Goal: Task Accomplishment & Management: Use online tool/utility

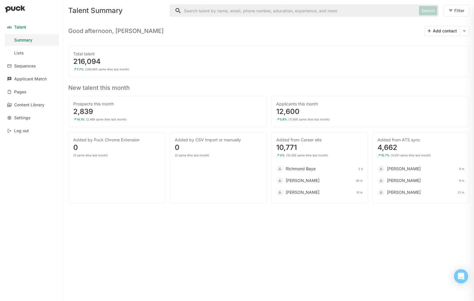
click at [277, 90] on h3 "New talent this month" at bounding box center [268, 86] width 401 height 9
click at [34, 80] on div "Applicant Match" at bounding box center [30, 78] width 33 height 5
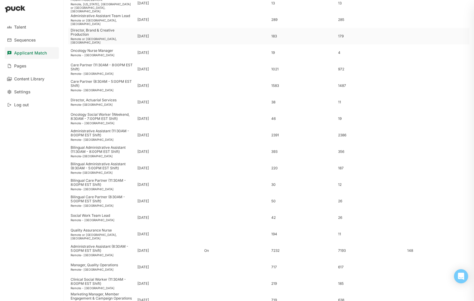
scroll to position [140, 0]
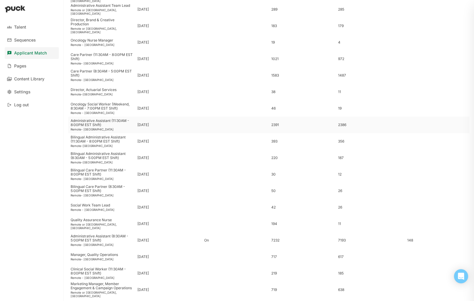
click at [96, 123] on div "Administrative Assistant (11:30AM - 8:00PM EST Shift)" at bounding box center [102, 123] width 62 height 9
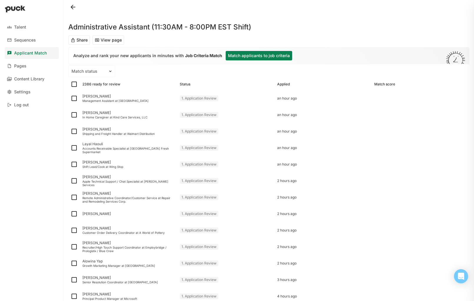
click at [254, 55] on button "Match applicants to job criteria" at bounding box center [259, 55] width 66 height 9
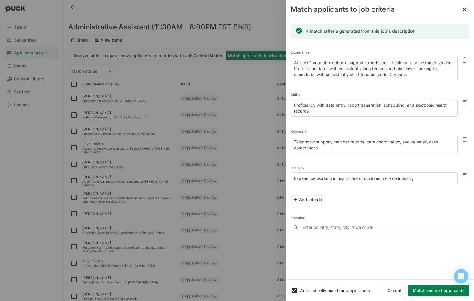
click at [431, 290] on button "Match and sort applicants" at bounding box center [438, 290] width 61 height 12
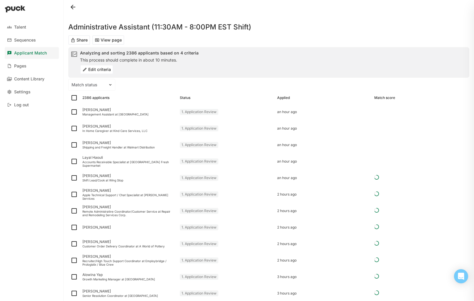
click at [100, 72] on button "Edit criteria" at bounding box center [96, 69] width 33 height 9
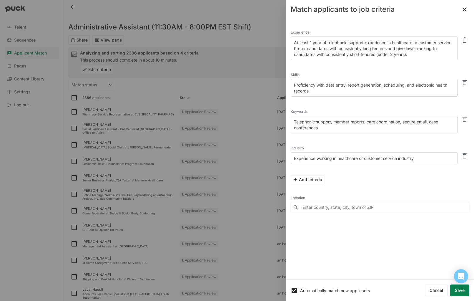
drag, startPoint x: 325, startPoint y: 44, endPoint x: 349, endPoint y: 41, distance: 23.6
click at [349, 41] on textarea "At least 1 year of telephonic support experience in healthcare or customer serv…" at bounding box center [374, 48] width 167 height 24
click at [464, 11] on button at bounding box center [464, 9] width 9 height 9
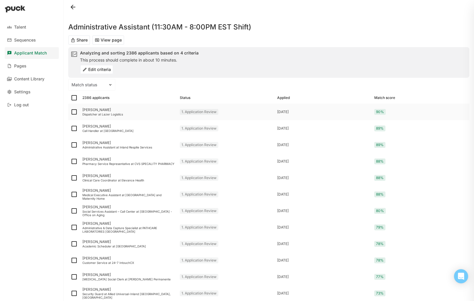
click at [109, 112] on div "Dispatcher at Lazer Logistics" at bounding box center [128, 114] width 93 height 4
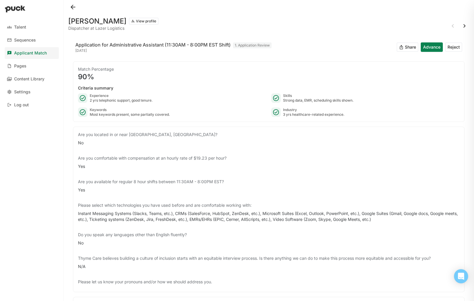
click at [74, 6] on button at bounding box center [72, 6] width 9 height 9
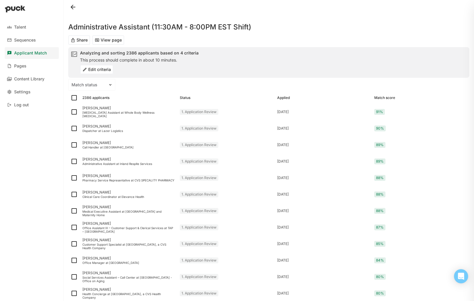
click at [97, 68] on button "Edit criteria" at bounding box center [96, 69] width 33 height 9
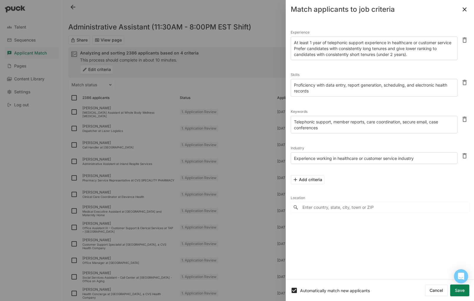
drag, startPoint x: 358, startPoint y: 96, endPoint x: 289, endPoint y: 81, distance: 70.3
click at [289, 81] on div "Experience At least 1 year of telephonic support experience in healthcare or cu…" at bounding box center [380, 149] width 188 height 260
click at [465, 9] on button at bounding box center [464, 9] width 9 height 9
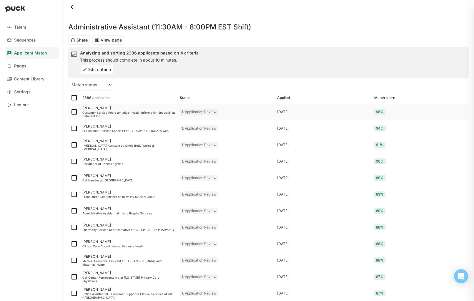
click at [246, 110] on div "1. Application Review" at bounding box center [225, 112] width 97 height 16
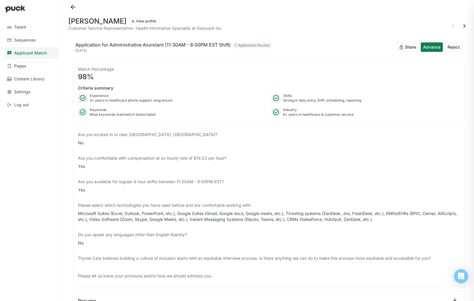
click at [69, 6] on button at bounding box center [72, 6] width 9 height 9
